Goal: Task Accomplishment & Management: Complete application form

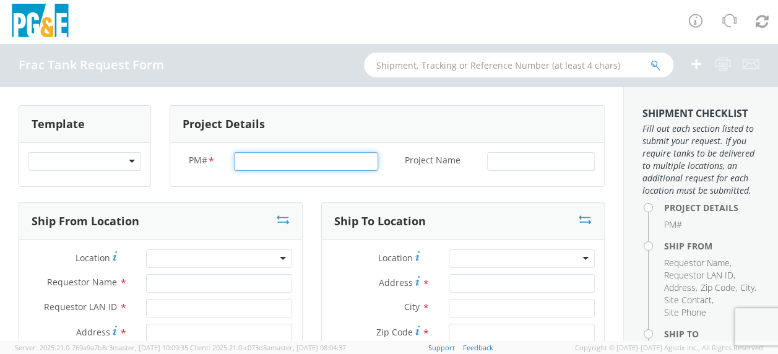
click at [238, 157] on input "PM# *" at bounding box center [306, 161] width 144 height 19
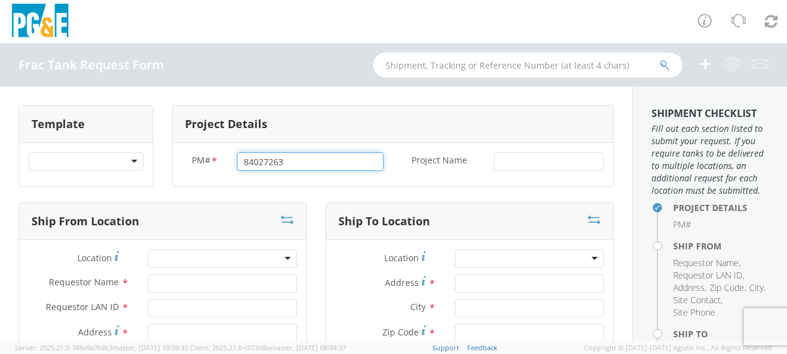
type input "84027263"
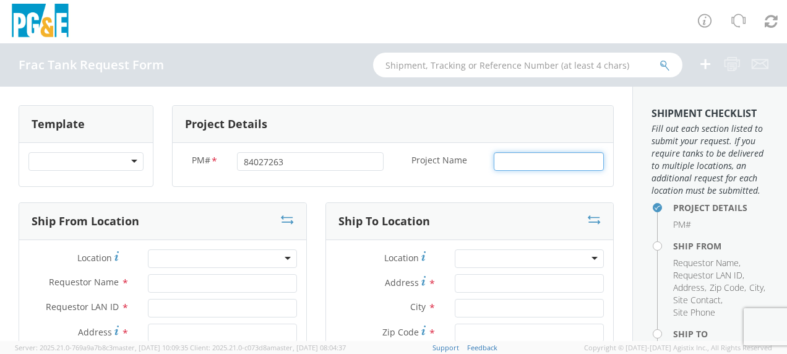
click at [497, 157] on input "Project Name *" at bounding box center [549, 161] width 110 height 19
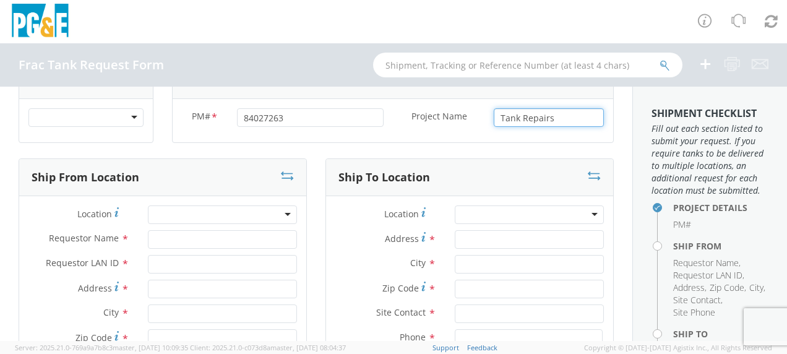
scroll to position [62, 0]
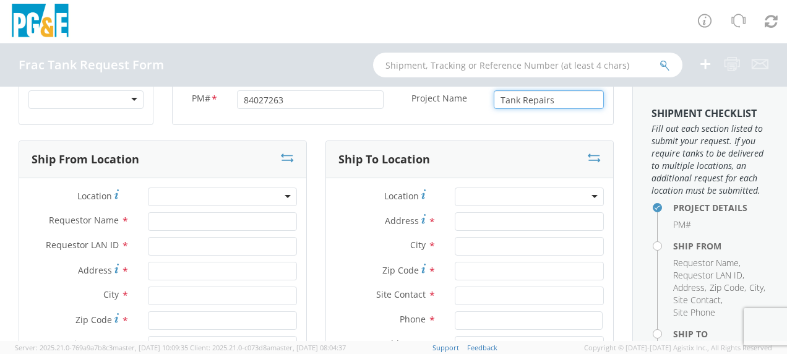
type input "Tank Repairs"
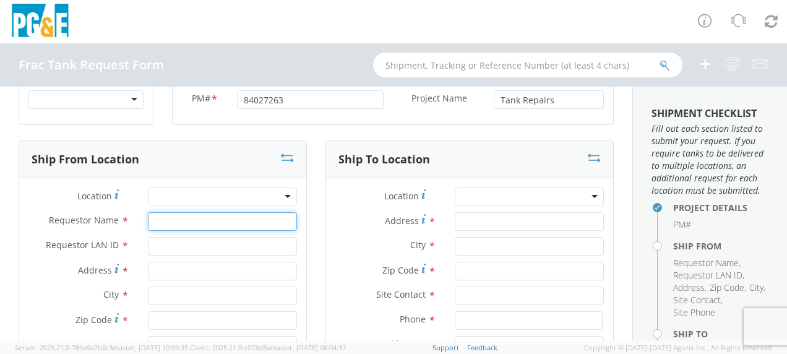
click at [175, 218] on input "Requestor Name *" at bounding box center [222, 221] width 149 height 19
type input "[PERSON_NAME]"
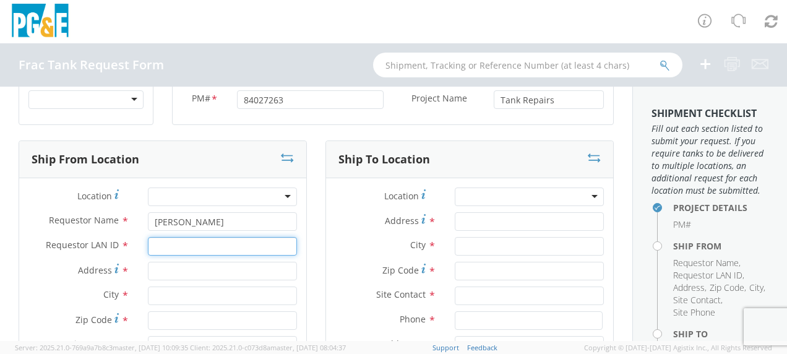
click at [172, 250] on input "Requestor LAN ID *" at bounding box center [222, 246] width 149 height 19
type input "tahj"
click at [173, 268] on input "Address *" at bounding box center [222, 271] width 149 height 19
type input "3"
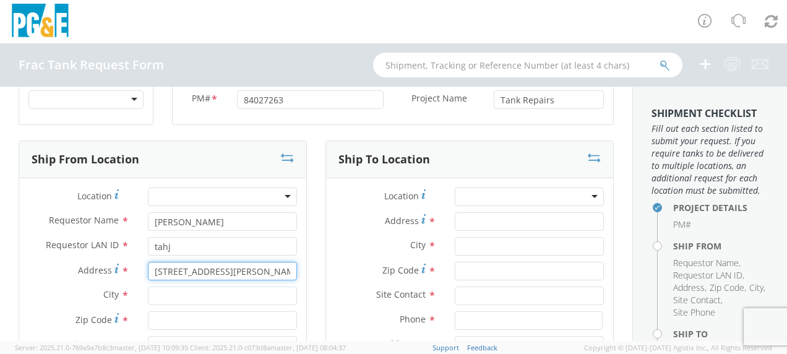
type input "[STREET_ADDRESS][PERSON_NAME]"
click at [160, 301] on input "text" at bounding box center [222, 295] width 149 height 19
type input "Gustine"
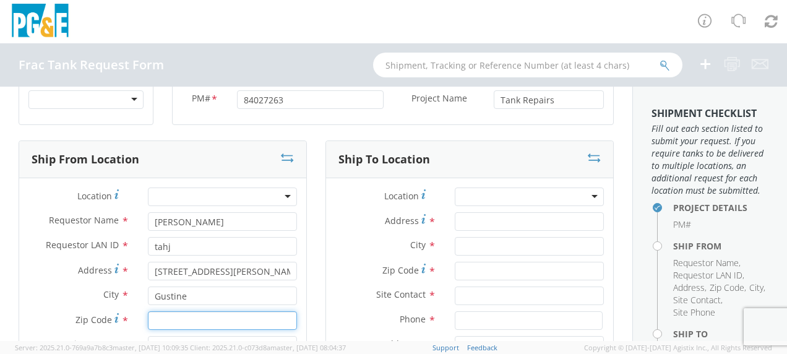
click at [157, 317] on input "Zip Code *" at bounding box center [222, 320] width 149 height 19
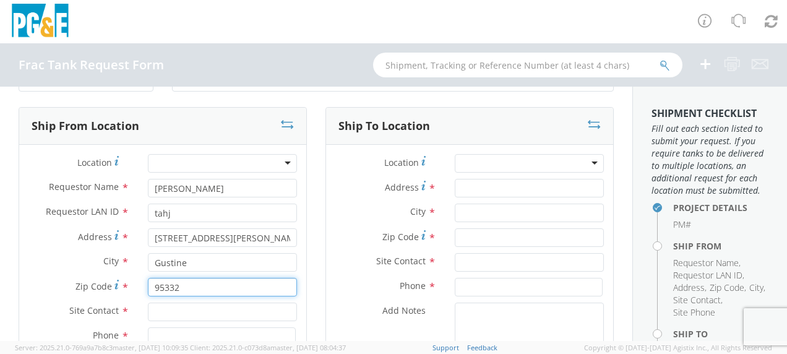
scroll to position [124, 0]
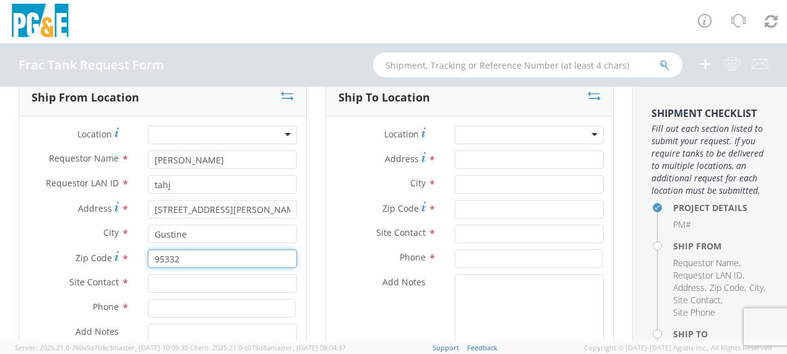
type input "95332"
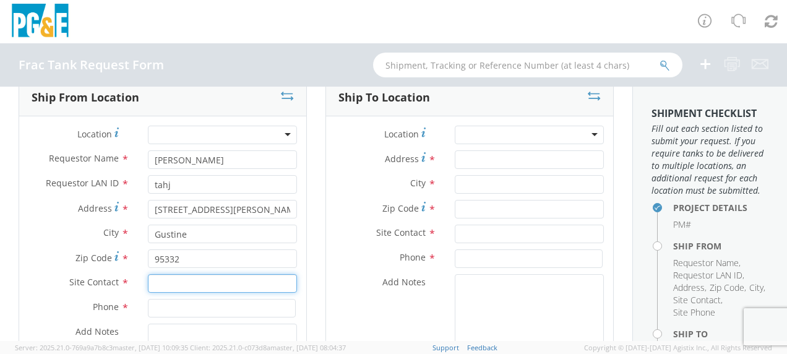
click at [174, 287] on input "text" at bounding box center [222, 283] width 149 height 19
type input "[PERSON_NAME]"
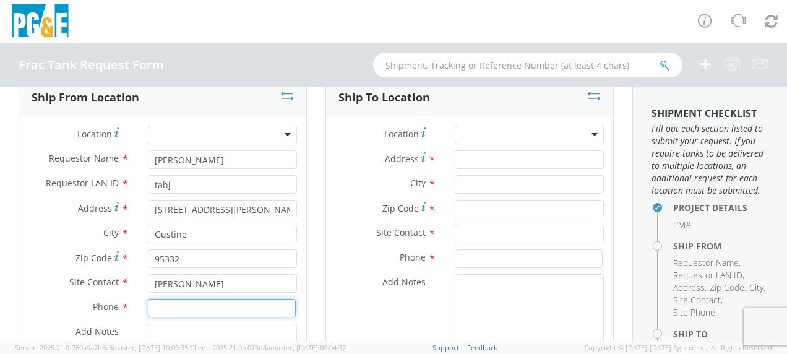
click at [163, 308] on input at bounding box center [222, 308] width 148 height 19
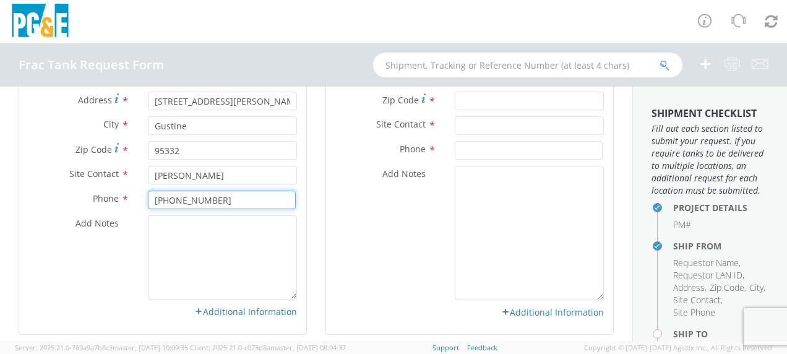
scroll to position [247, 0]
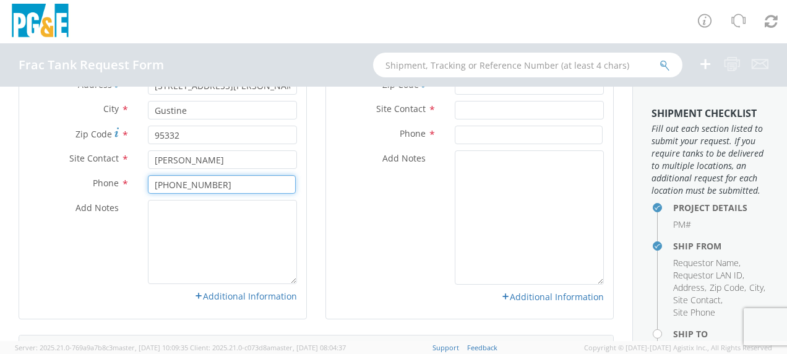
type input "[PHONE_NUMBER]"
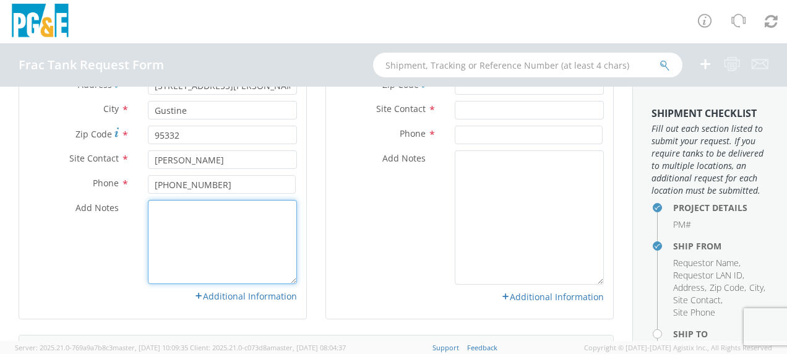
click at [173, 224] on textarea "Add Notes *" at bounding box center [222, 242] width 149 height 84
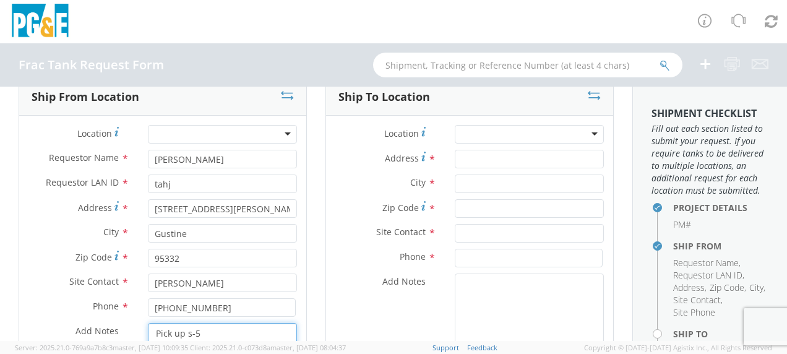
scroll to position [124, 0]
type textarea "Pick up s-5"
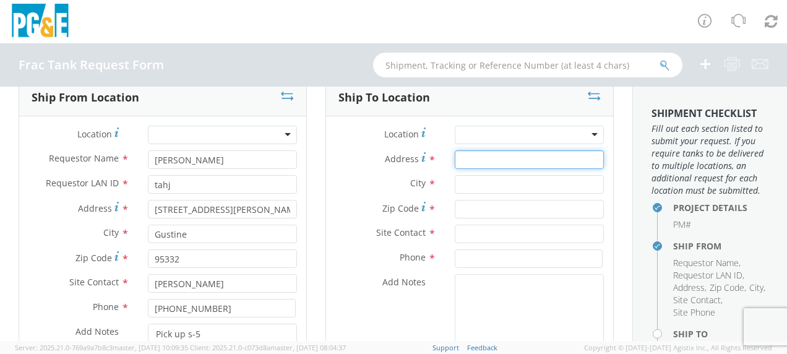
click at [461, 154] on input "Address *" at bounding box center [529, 159] width 149 height 19
type input "31162 [PERSON_NAME]"
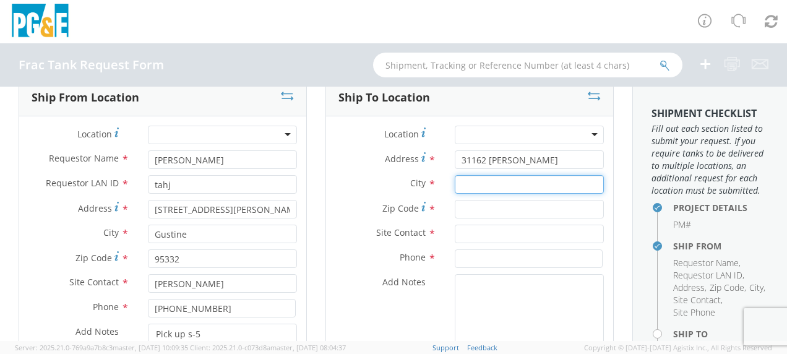
click at [465, 187] on input "text" at bounding box center [529, 184] width 149 height 19
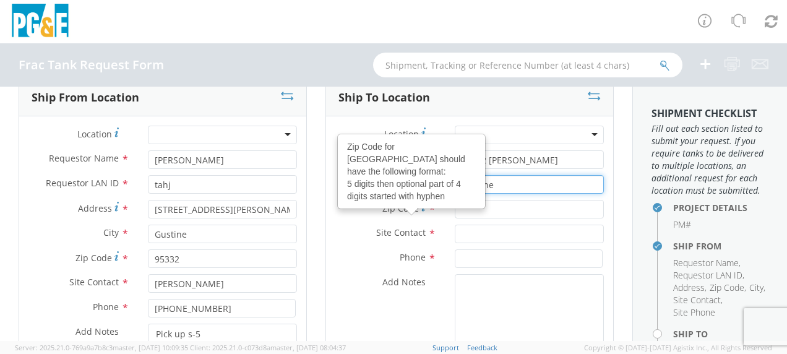
type input "Gustine"
click at [421, 211] on agx-glyph at bounding box center [423, 208] width 4 height 12
click at [455, 211] on input "Zip Code Zip Code for [GEOGRAPHIC_DATA] should have the following format: 5 dig…" at bounding box center [529, 209] width 149 height 19
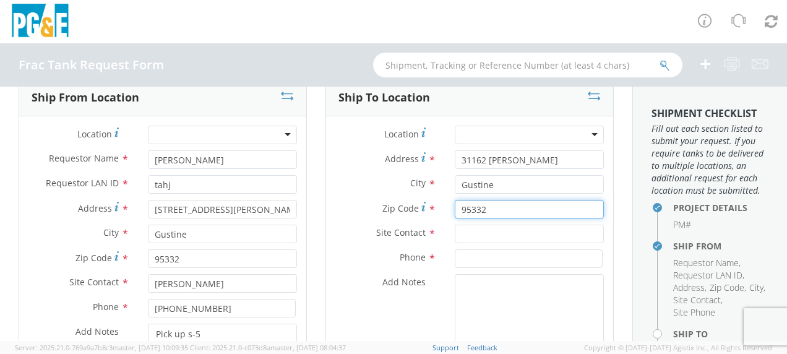
type input "95332"
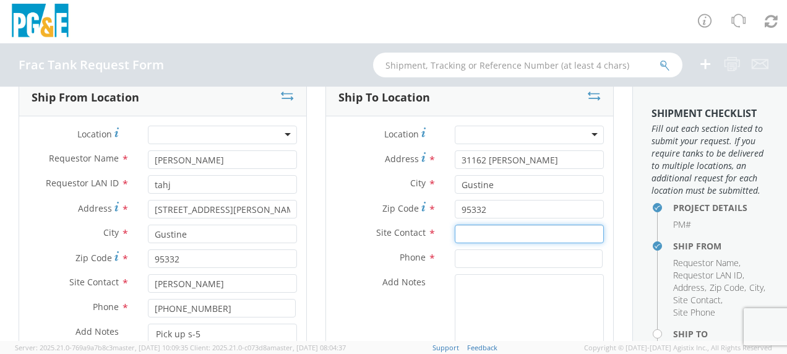
click at [457, 231] on input "text" at bounding box center [529, 234] width 149 height 19
type input "[PERSON_NAME]"
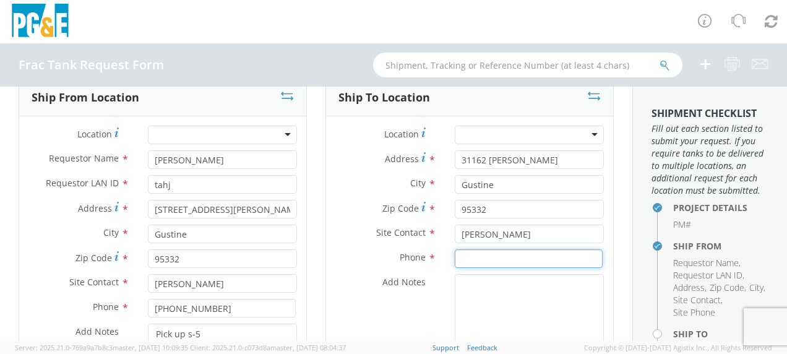
click at [471, 257] on input at bounding box center [529, 258] width 148 height 19
type input "[PHONE_NUMBER]"
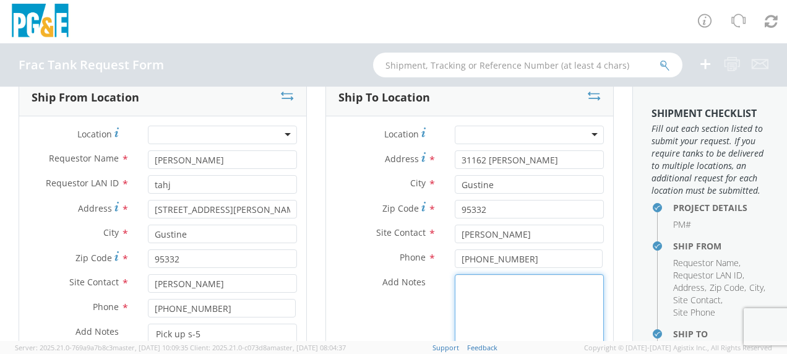
click at [473, 283] on textarea "Add Notes *" at bounding box center [529, 341] width 149 height 134
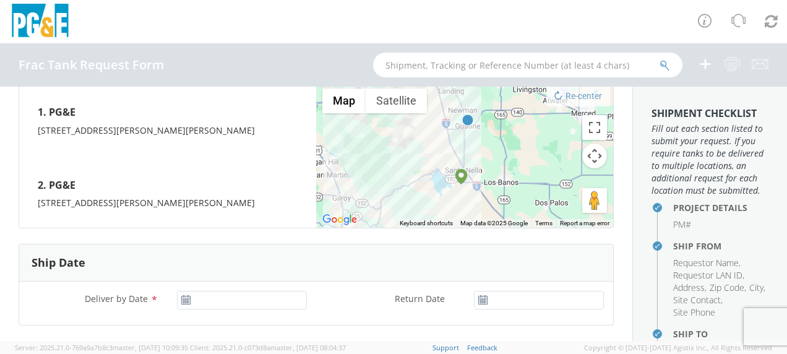
scroll to position [557, 0]
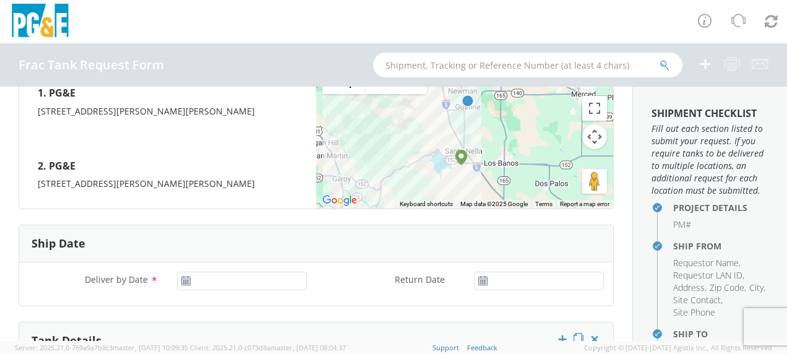
type textarea "Return S-3 to [STREET_ADDRESS][PERSON_NAME]"
click at [181, 282] on icon at bounding box center [186, 281] width 11 height 10
click at [181, 277] on icon at bounding box center [186, 281] width 11 height 10
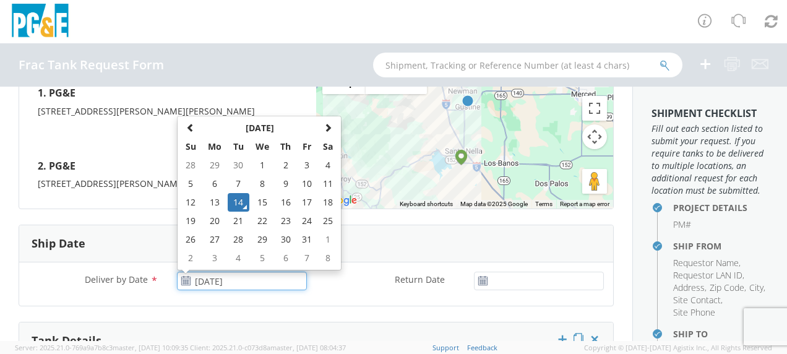
click at [219, 277] on input "[DATE]" at bounding box center [242, 281] width 130 height 19
click at [284, 199] on td "16" at bounding box center [286, 202] width 22 height 19
type input "[DATE]"
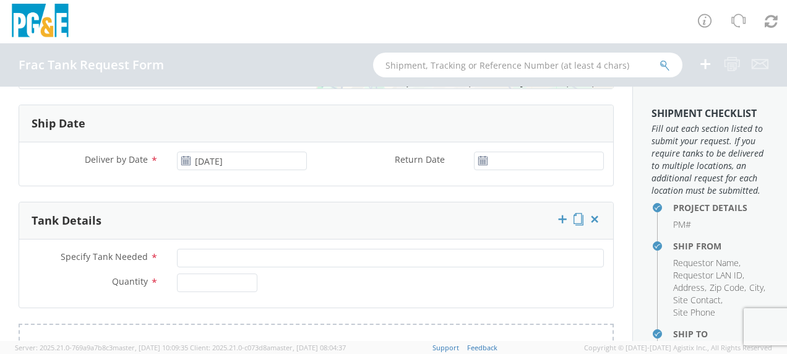
scroll to position [681, 0]
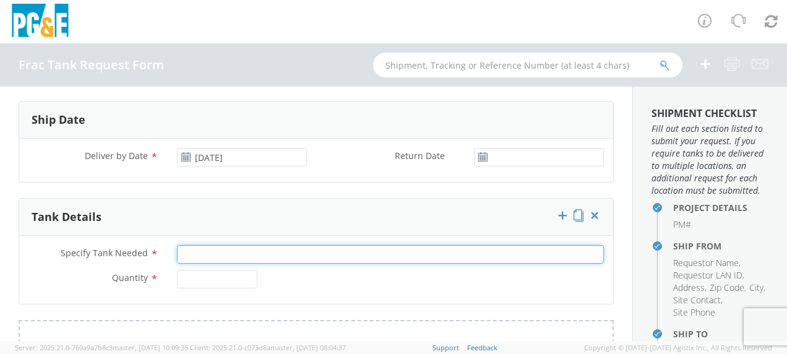
click at [202, 252] on input "Specify Tank Needed *" at bounding box center [390, 254] width 427 height 19
type input "10K Single Wall"
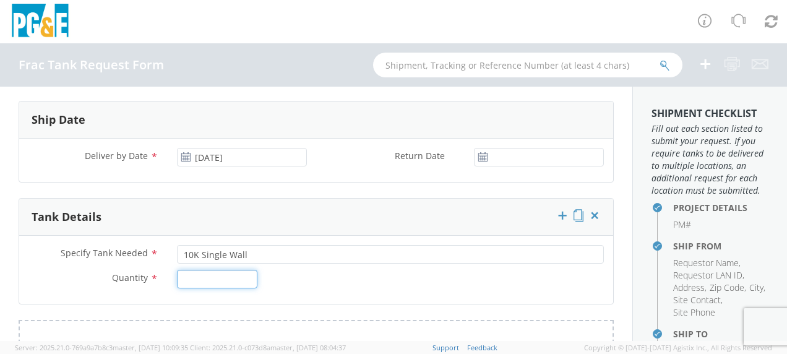
click at [210, 280] on input "Quantity *" at bounding box center [217, 279] width 80 height 19
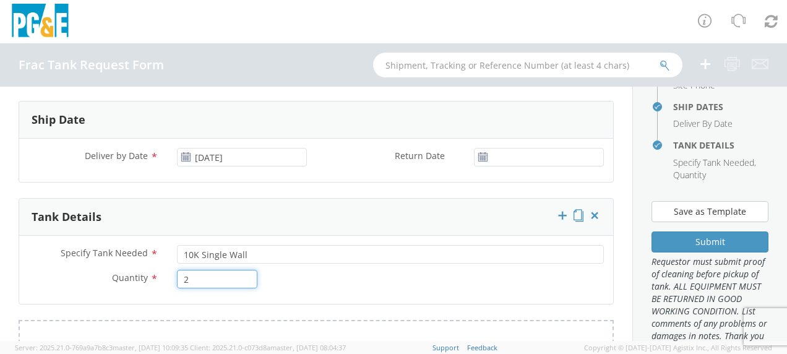
scroll to position [371, 0]
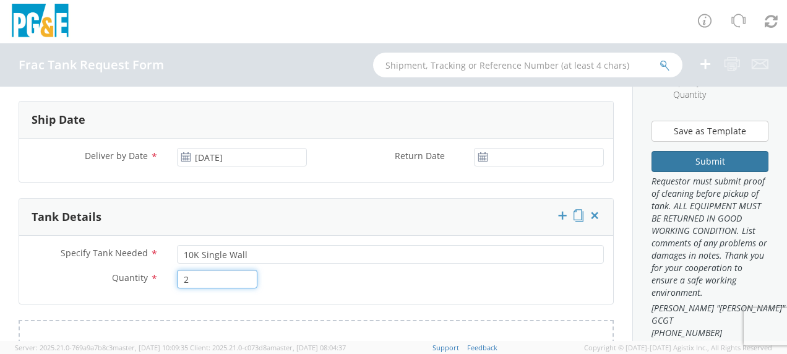
type input "2"
click at [697, 172] on button "Submit" at bounding box center [710, 161] width 117 height 21
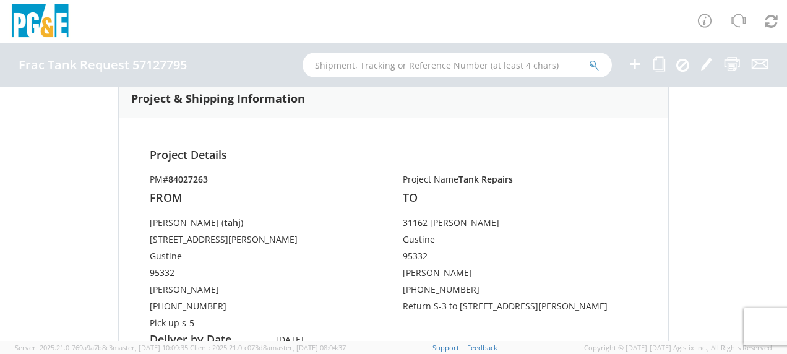
scroll to position [186, 0]
